Goal: Check status

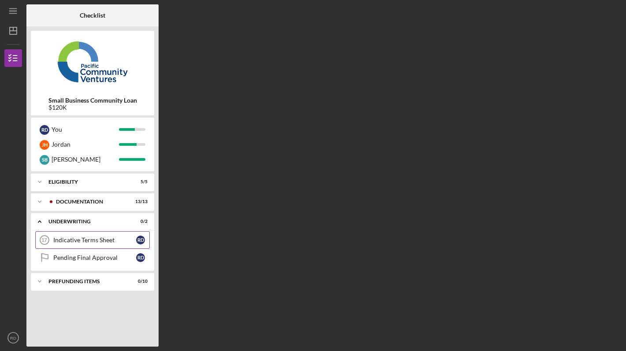
click at [130, 240] on div "Indicative Terms Sheet" at bounding box center [94, 240] width 83 height 7
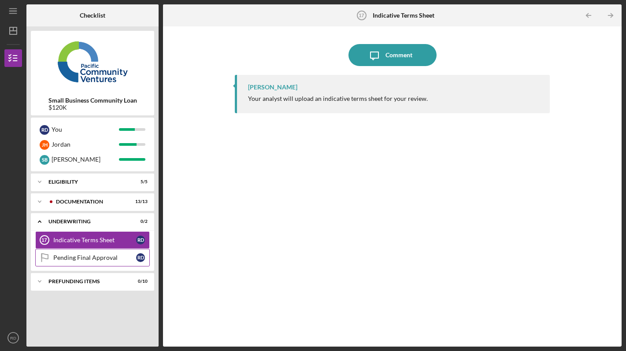
click at [134, 260] on div "Pending Final Approval" at bounding box center [94, 257] width 83 height 7
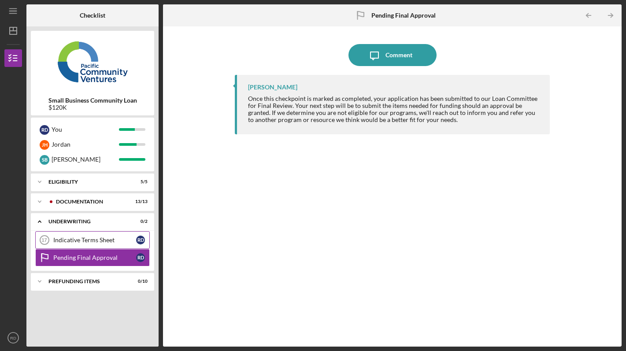
click at [85, 240] on div "Indicative Terms Sheet" at bounding box center [94, 240] width 83 height 7
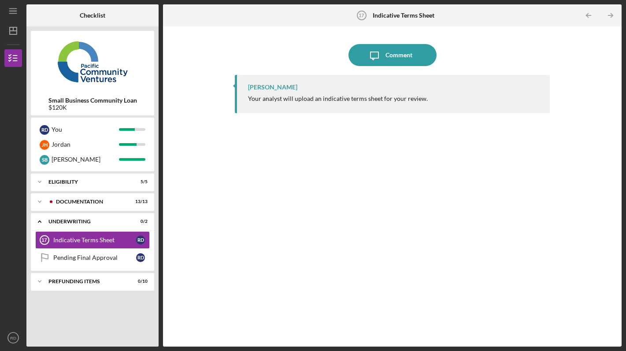
click at [290, 98] on div "Your analyst will upload an indicative terms sheet for your review." at bounding box center [338, 98] width 180 height 7
click at [115, 254] on div "Pending Final Approval" at bounding box center [94, 257] width 83 height 7
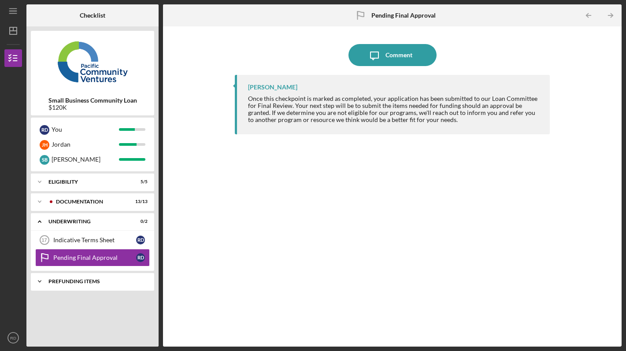
click at [71, 283] on div "Prefunding Items" at bounding box center [95, 281] width 95 height 5
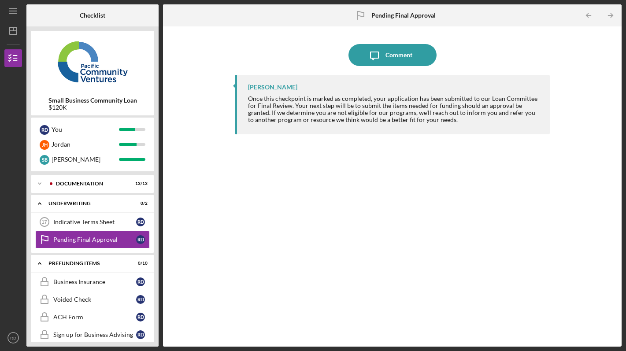
scroll to position [11, 0]
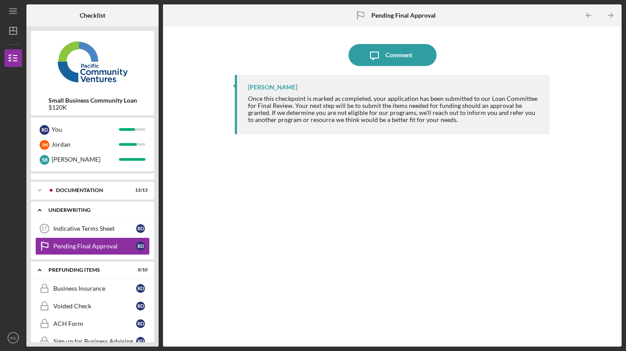
click at [64, 205] on div "Icon/Expander Underwriting 0 / 2" at bounding box center [92, 210] width 123 height 18
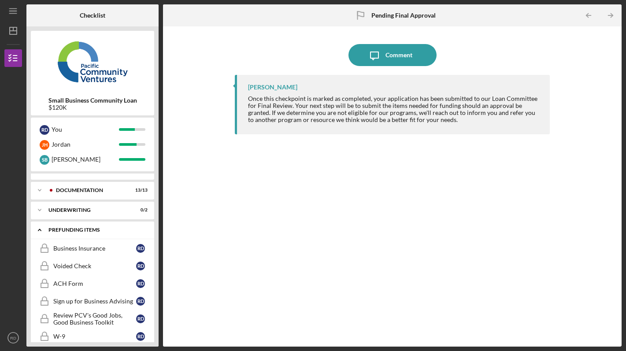
click at [72, 230] on div "Prefunding Items" at bounding box center [95, 229] width 95 height 5
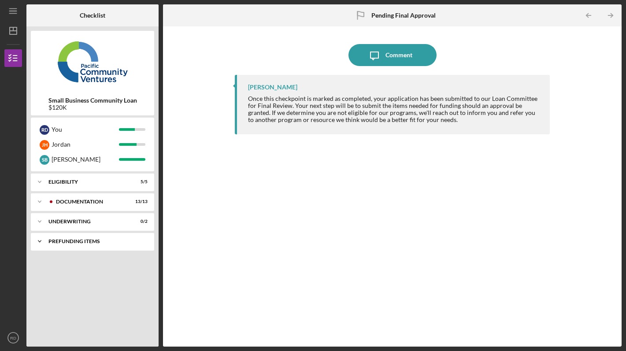
scroll to position [0, 0]
